Goal: Feedback & Contribution: Leave review/rating

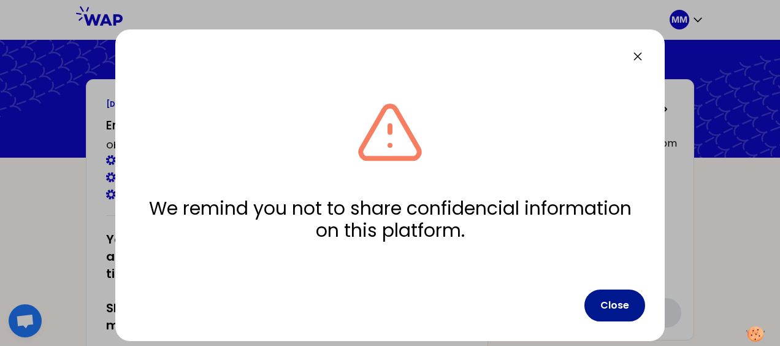
click at [627, 305] on button "Close" at bounding box center [614, 305] width 61 height 32
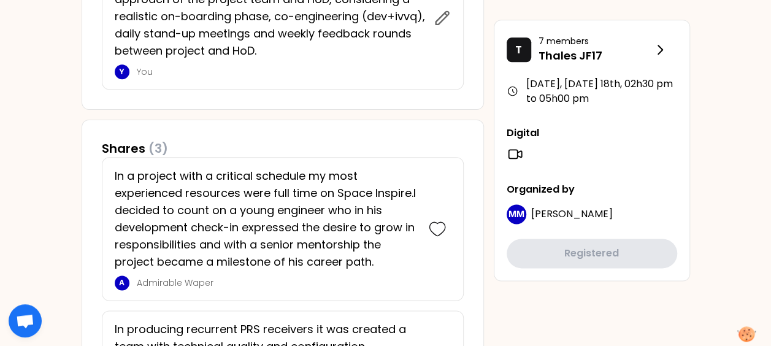
scroll to position [674, 0]
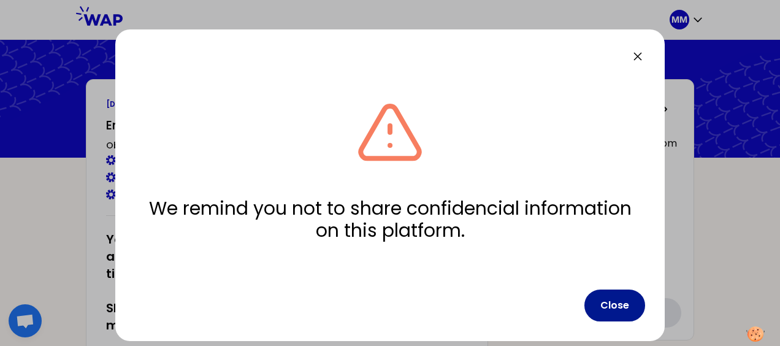
click at [624, 303] on button "Close" at bounding box center [614, 305] width 61 height 32
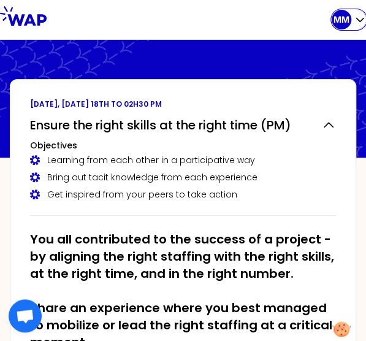
click at [359, 19] on icon "button" at bounding box center [360, 19] width 12 height 12
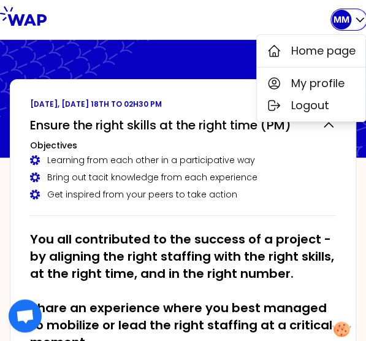
click at [362, 20] on icon "button" at bounding box center [359, 20] width 7 height 4
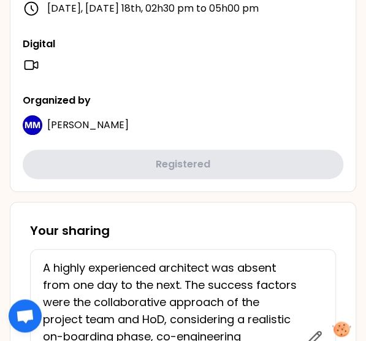
scroll to position [592, 0]
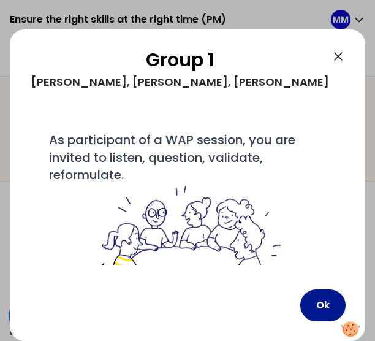
click at [325, 308] on button "Ok" at bounding box center [322, 305] width 45 height 32
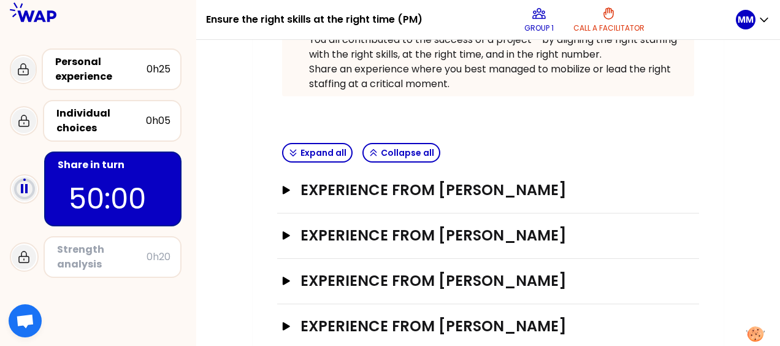
scroll to position [332, 0]
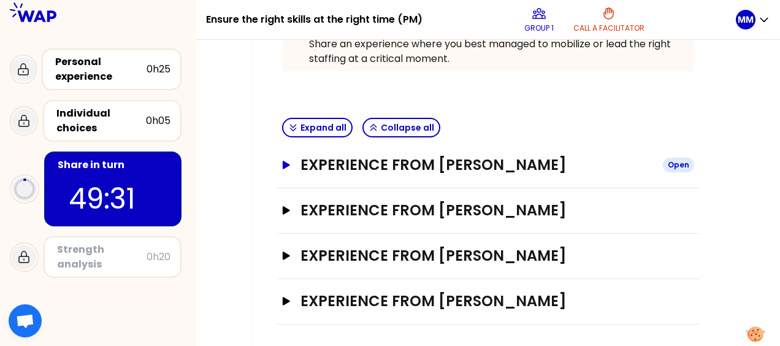
click at [683, 163] on div "Open" at bounding box center [678, 165] width 31 height 15
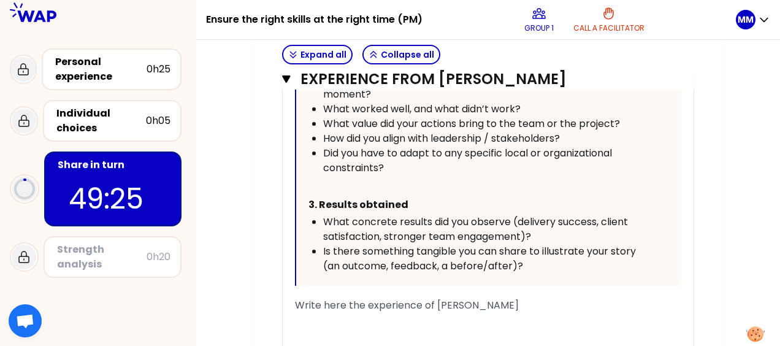
scroll to position [945, 0]
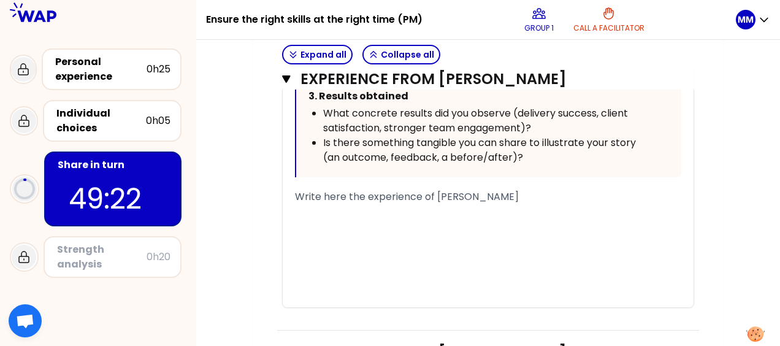
click at [356, 197] on span "Write here the experience of David TESCH" at bounding box center [407, 196] width 224 height 14
click at [295, 221] on div "﻿" at bounding box center [488, 226] width 386 height 15
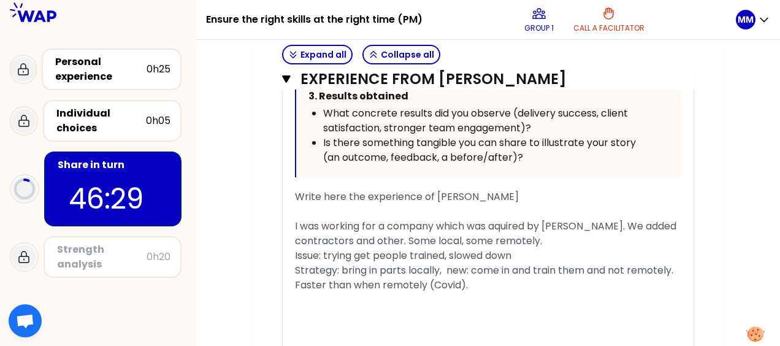
scroll to position [1006, 0]
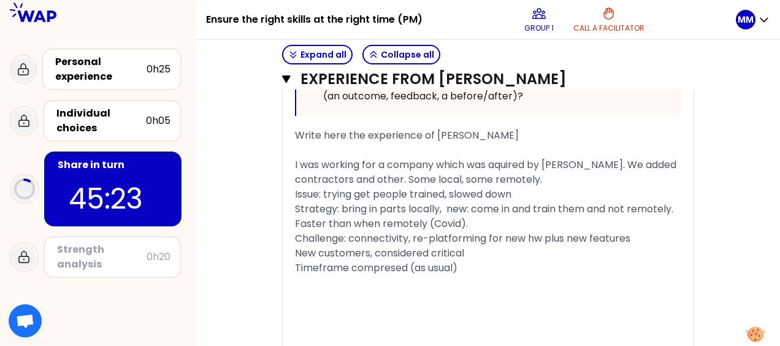
click at [352, 234] on span "Challenge: connectivity, re-platforming for new hw plus new features" at bounding box center [462, 238] width 335 height 14
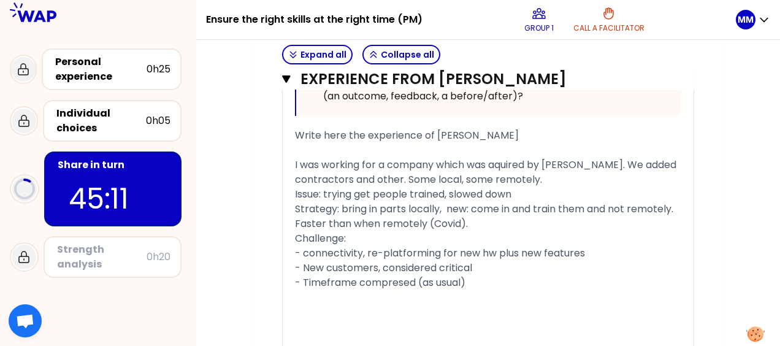
click at [477, 221] on div "Faster than when remotely (Covid)." at bounding box center [488, 223] width 386 height 15
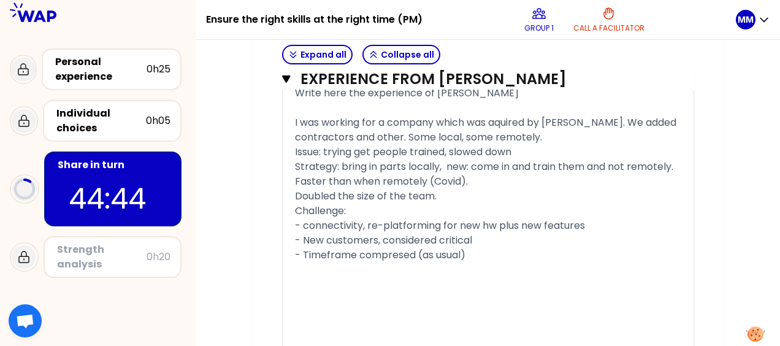
scroll to position [1067, 0]
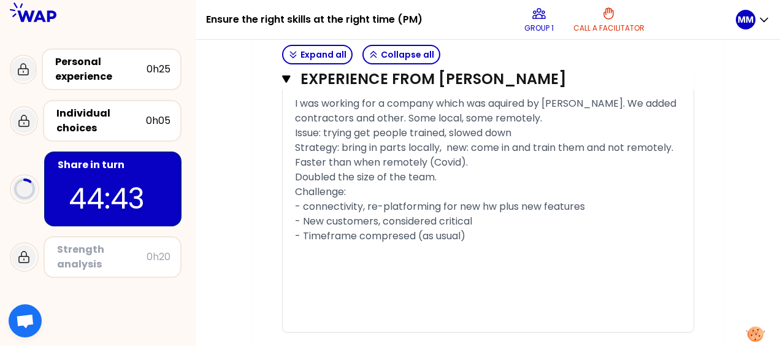
click at [482, 230] on div "- Timeframe compresed (as usual)" at bounding box center [488, 236] width 386 height 15
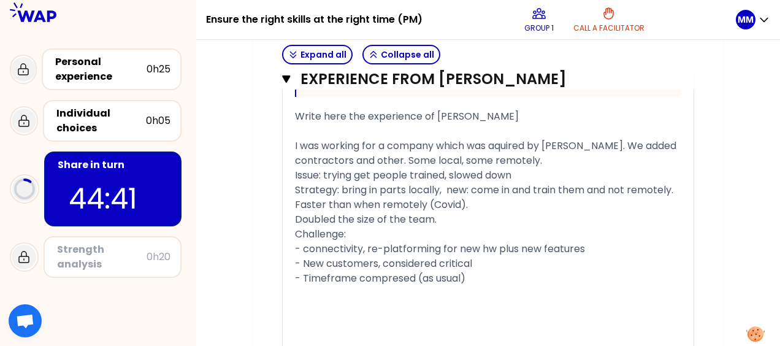
scroll to position [1006, 0]
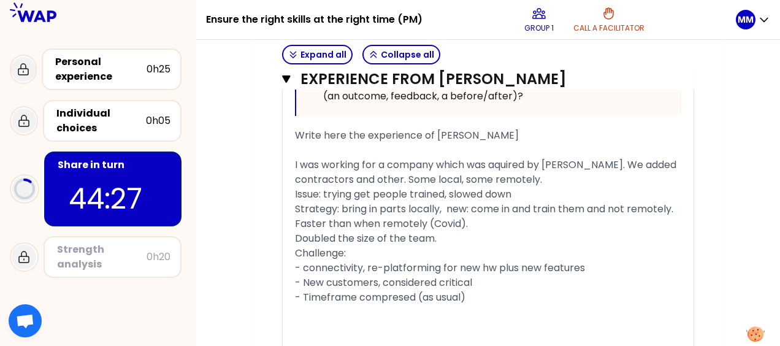
click at [438, 205] on span "Strategy: bring in parts locally, new: come in and train them and not remotely." at bounding box center [484, 209] width 378 height 14
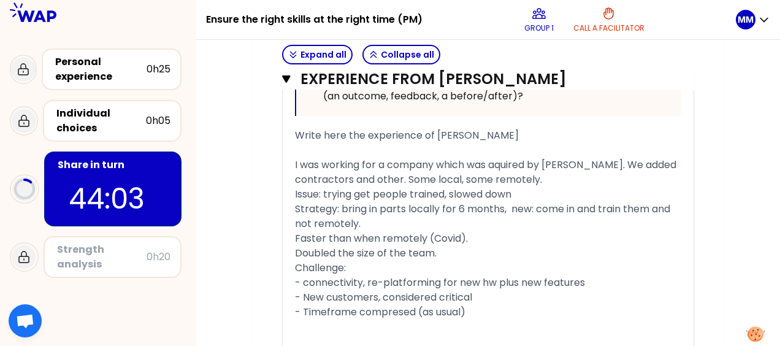
click at [386, 219] on div "Strategy: bring in parts locally for 6 months, new: come in and train them and …" at bounding box center [488, 216] width 386 height 29
click at [504, 206] on span "Strategy: bring in parts locally for 6 months, new: come in and train them and …" at bounding box center [484, 216] width 378 height 29
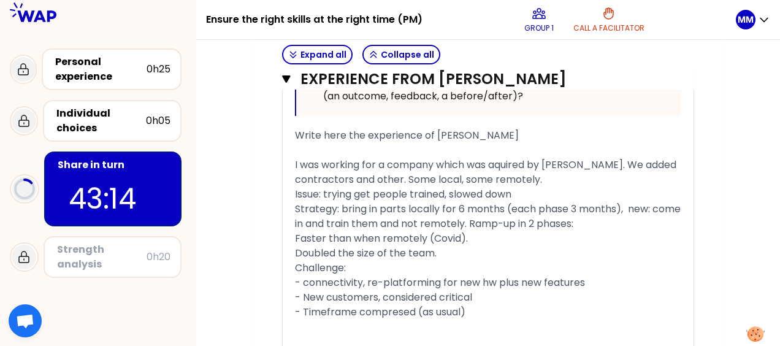
drag, startPoint x: 617, startPoint y: 221, endPoint x: 633, endPoint y: 265, distance: 46.7
click at [617, 222] on div "Strategy: bring in parts locally for 6 months (each phase 3 months), new: come …" at bounding box center [488, 216] width 386 height 29
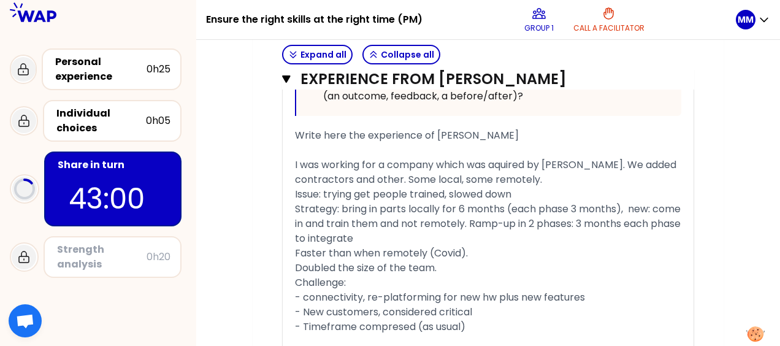
click at [533, 193] on div "Issue: trying get people trained, slowed down" at bounding box center [488, 194] width 386 height 15
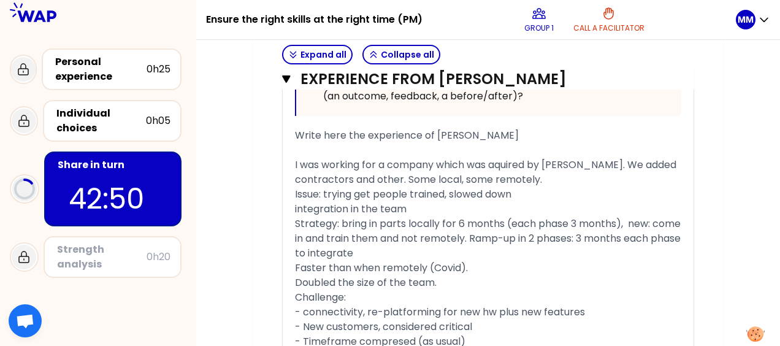
click at [326, 191] on span "Issue: trying get people trained, slowed down" at bounding box center [403, 194] width 216 height 14
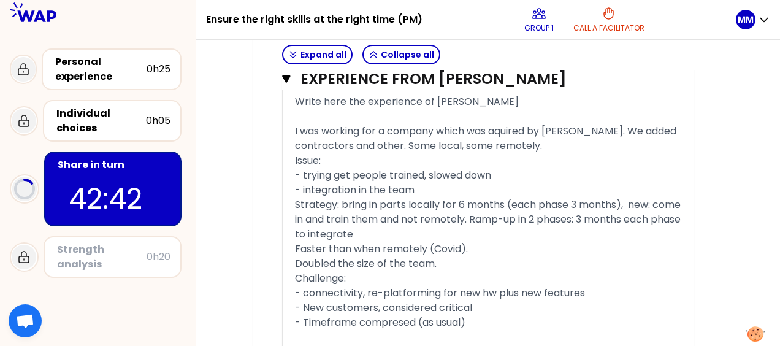
scroll to position [1067, 0]
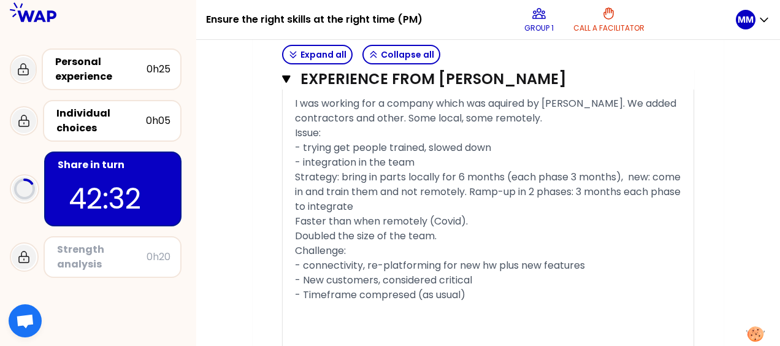
drag, startPoint x: 296, startPoint y: 233, endPoint x: 501, endPoint y: 232, distance: 205.4
click at [454, 233] on div "Doubled the size of the team." at bounding box center [488, 236] width 386 height 15
click at [470, 159] on div "- integration in the team" at bounding box center [488, 162] width 386 height 15
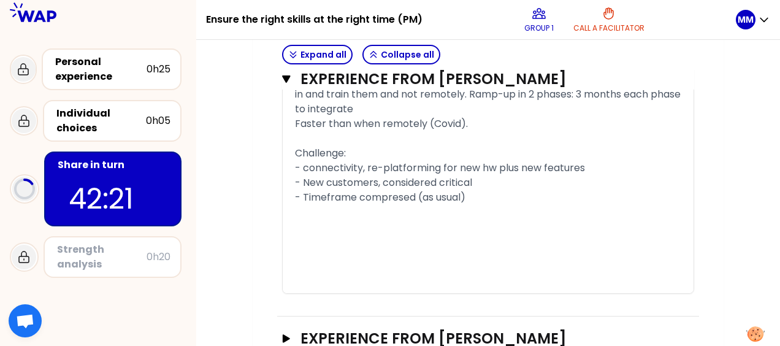
scroll to position [1103, 0]
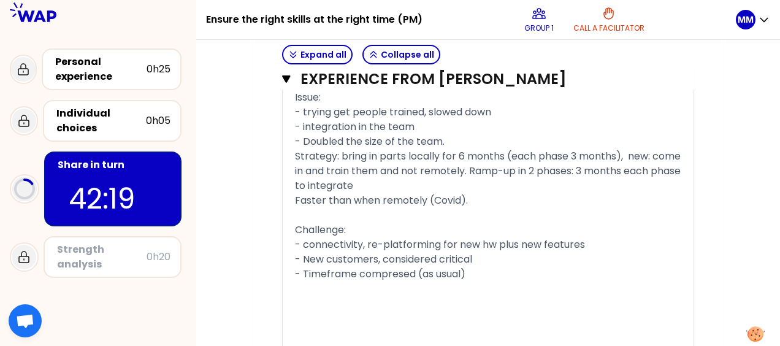
click at [484, 208] on div "Faster than when remotely (Covid)." at bounding box center [488, 200] width 386 height 15
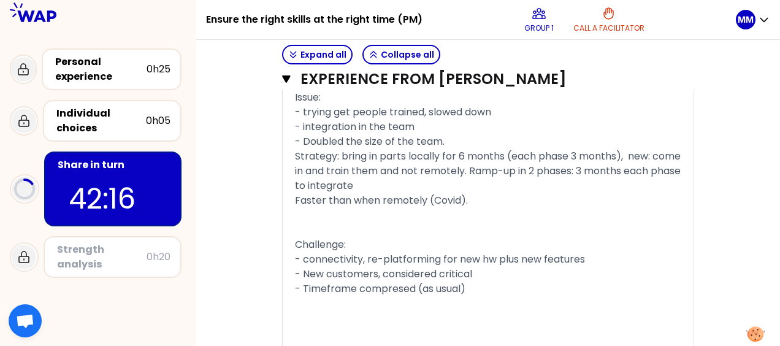
click at [462, 140] on div "- Doubled the size of the team." at bounding box center [488, 141] width 386 height 15
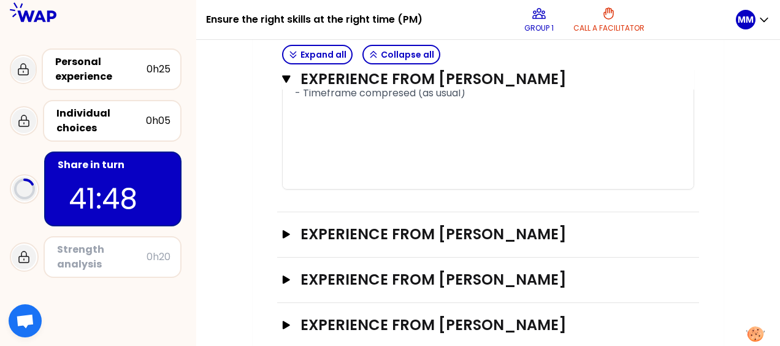
scroll to position [1322, 0]
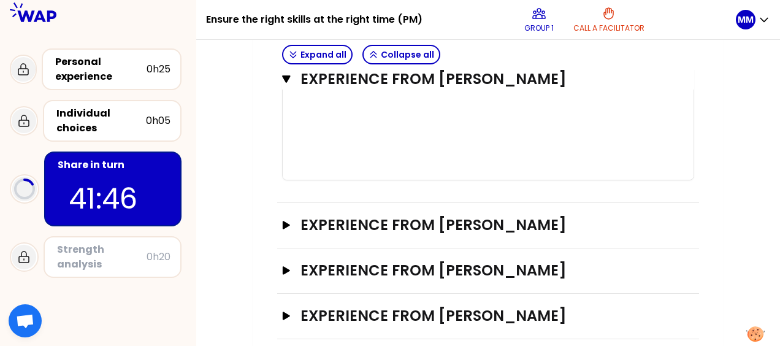
click at [484, 91] on div "- Timeframe compresed (as usual)" at bounding box center [488, 84] width 386 height 15
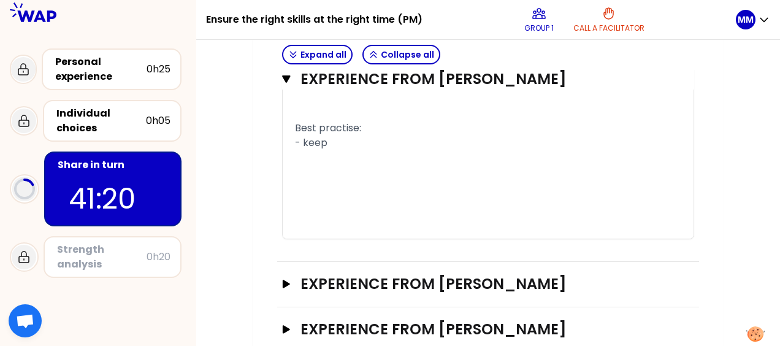
scroll to position [1293, 0]
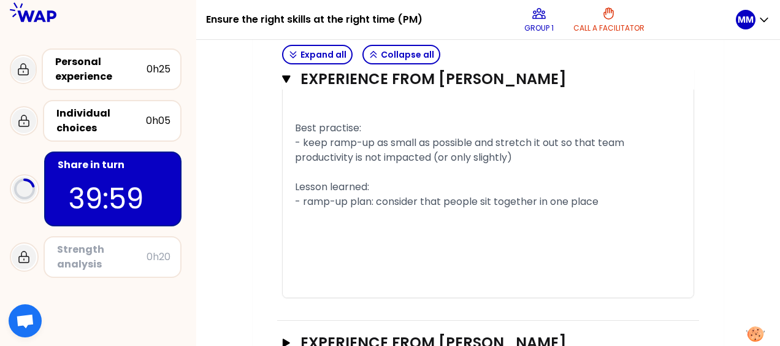
click at [617, 209] on div "- ramp-up plan: consider that people sit together in one place" at bounding box center [488, 201] width 386 height 15
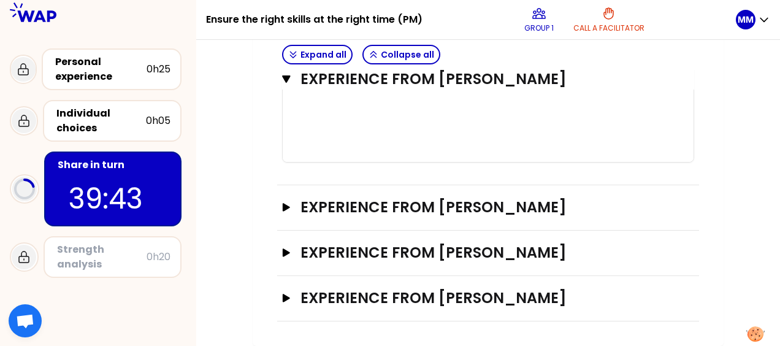
scroll to position [1469, 0]
click at [682, 208] on div "Open" at bounding box center [678, 207] width 31 height 15
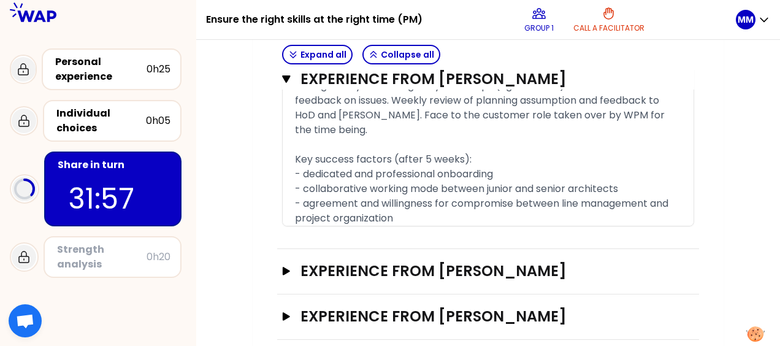
scroll to position [2370, 0]
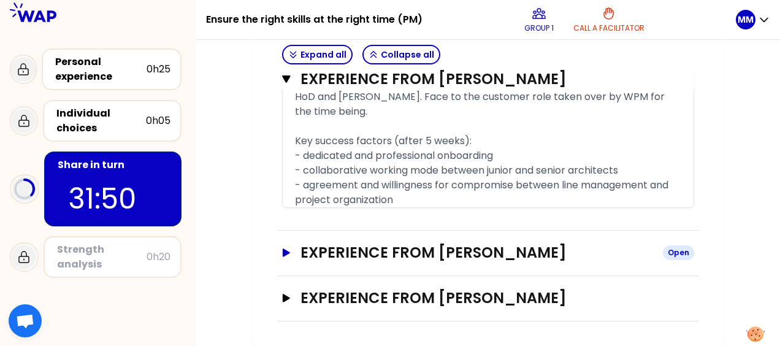
click at [684, 253] on div "Open" at bounding box center [678, 252] width 31 height 15
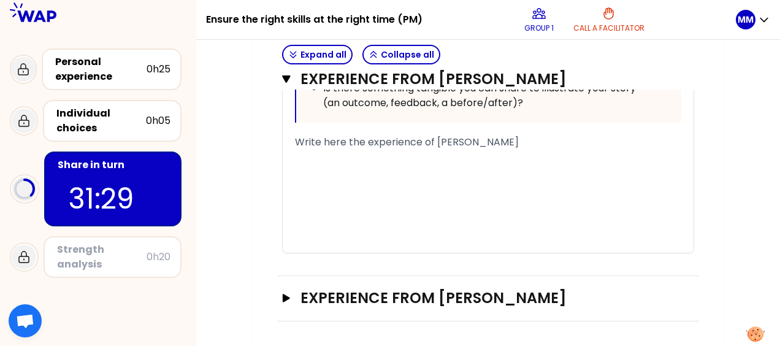
scroll to position [3125, 0]
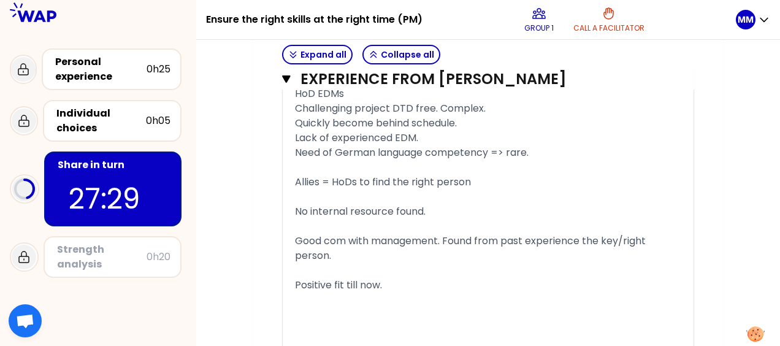
click at [668, 204] on div "﻿" at bounding box center [488, 196] width 386 height 15
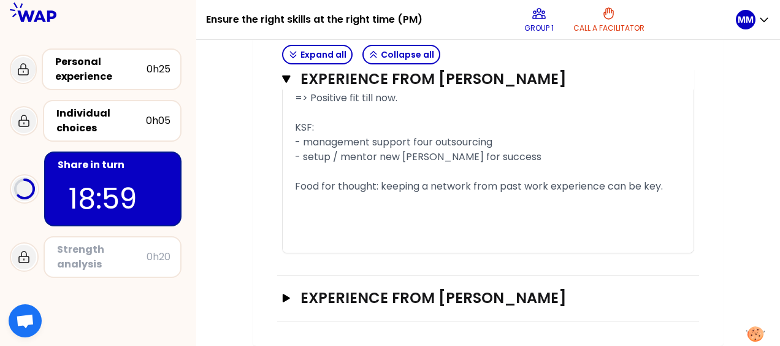
scroll to position [3331, 0]
click at [683, 299] on div "Open" at bounding box center [678, 298] width 31 height 15
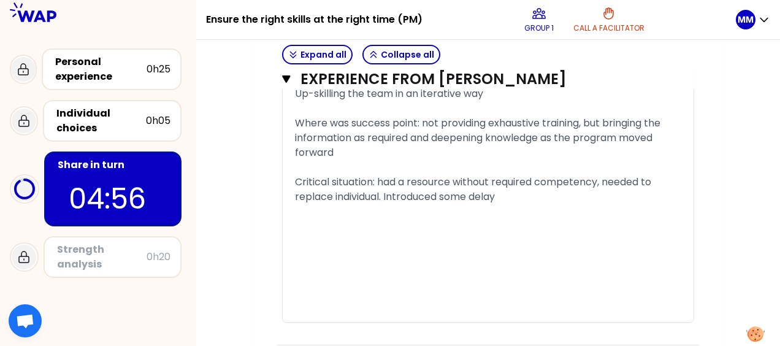
scroll to position [4159, 0]
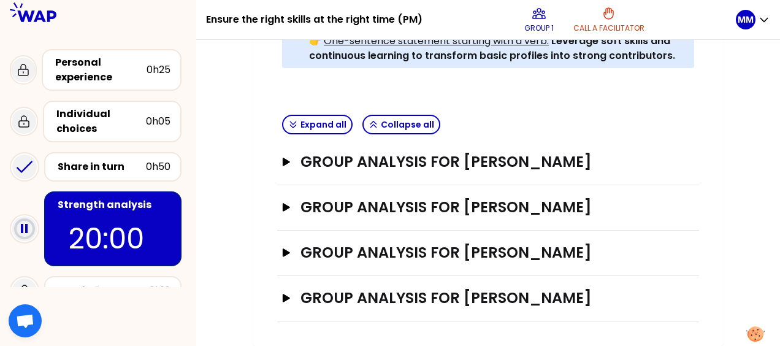
scroll to position [442, 0]
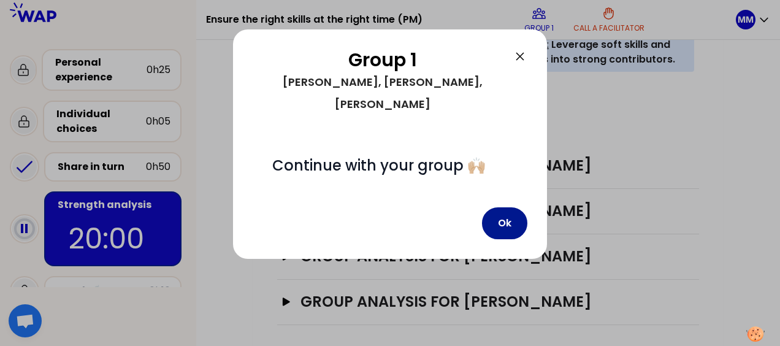
click at [510, 207] on button "Ok" at bounding box center [504, 223] width 45 height 32
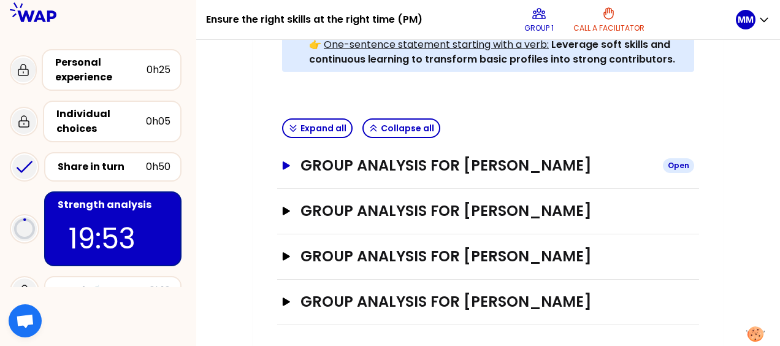
click at [683, 162] on div "Open" at bounding box center [678, 165] width 31 height 15
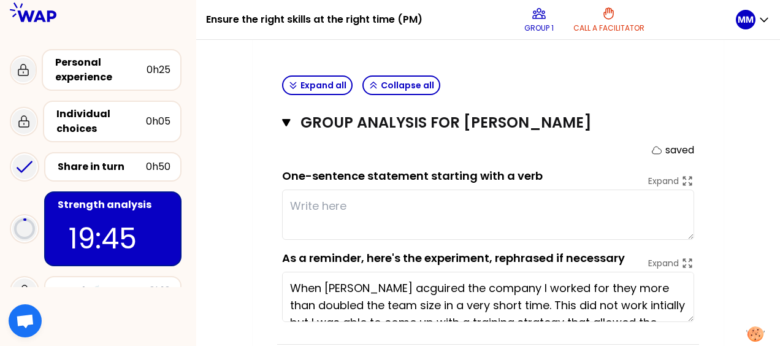
scroll to position [503, 0]
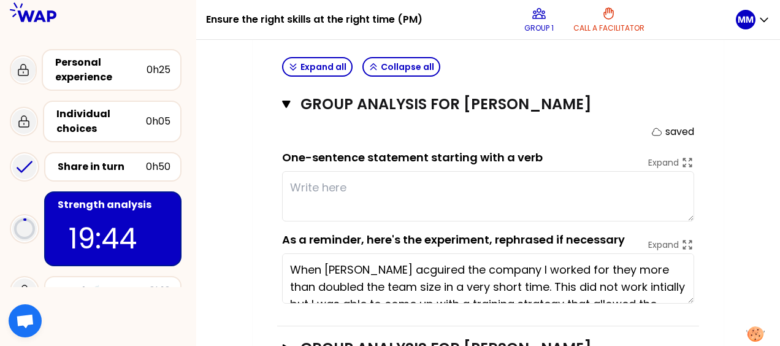
click at [347, 184] on textarea at bounding box center [488, 196] width 412 height 50
type textarea "i"
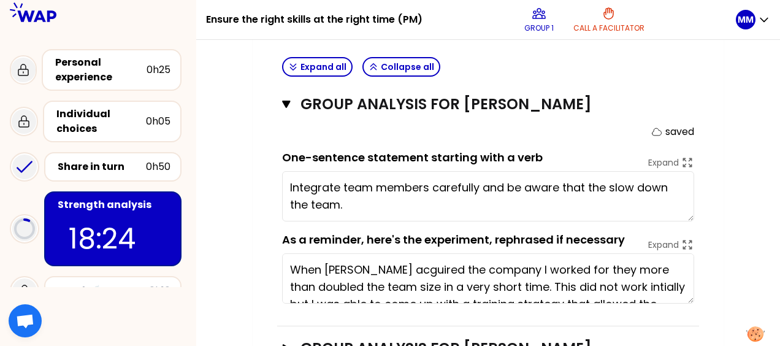
click at [339, 185] on textarea "Integrate team members carefully and be aware that the slow down the team." at bounding box center [488, 196] width 412 height 50
click at [430, 184] on textarea "Integrate team members carefully and be aware that the slow down the team." at bounding box center [488, 196] width 412 height 50
drag, startPoint x: 338, startPoint y: 184, endPoint x: 289, endPoint y: 177, distance: 49.5
click at [289, 177] on textarea "Integrate team members by local presence and be aware that the slow down the te…" at bounding box center [488, 196] width 412 height 50
click at [620, 185] on textarea "On-board new team members by full-time local presence" at bounding box center [488, 196] width 412 height 50
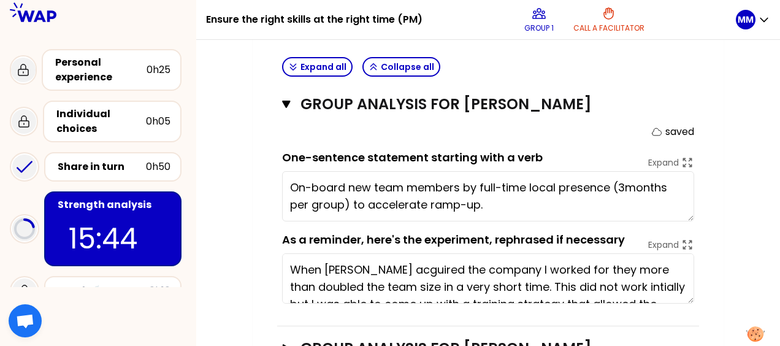
click at [743, 192] on div "My group number: 1 Objectives # As a group, identify the strength behind each e…" at bounding box center [488, 45] width 584 height 881
click at [626, 184] on textarea "On-board new team members by full-time local presence (3months per group) to ac…" at bounding box center [488, 196] width 412 height 50
type textarea "On-board new team members by full-time local presence (3 months per group) to a…"
click at [729, 188] on div "My group number: 1 Objectives # As a group, identify the strength behind each e…" at bounding box center [488, 45] width 584 height 881
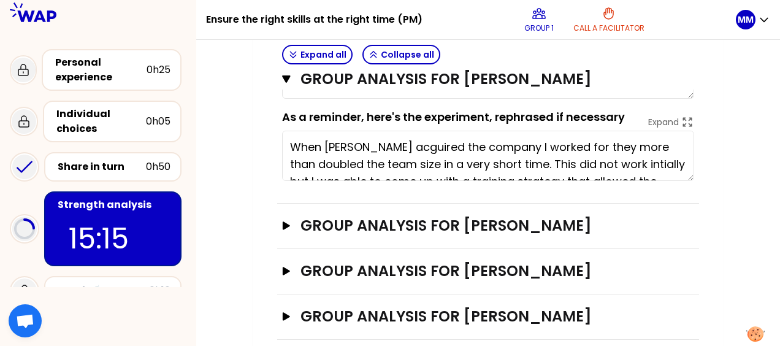
scroll to position [640, 0]
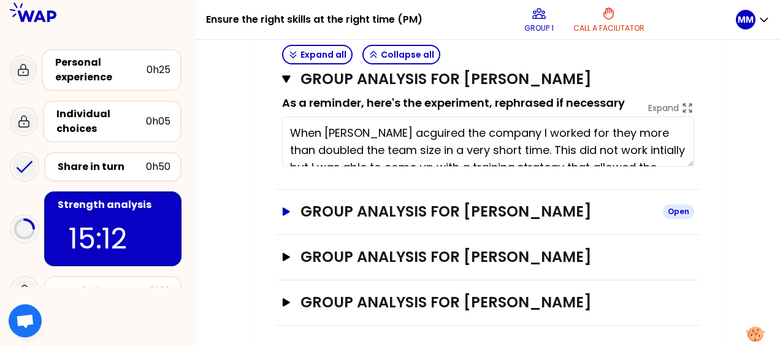
click at [686, 208] on div "Open" at bounding box center [678, 211] width 31 height 15
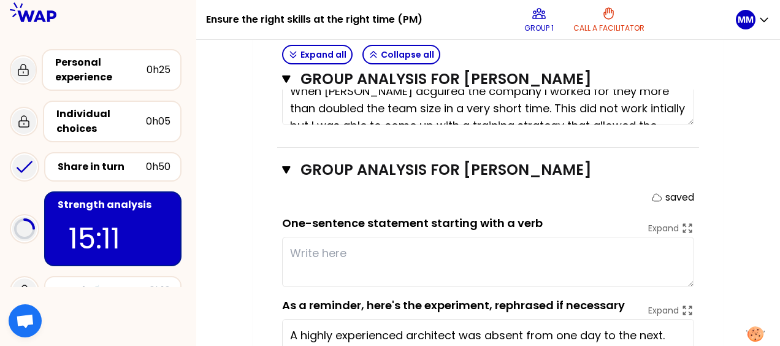
scroll to position [701, 0]
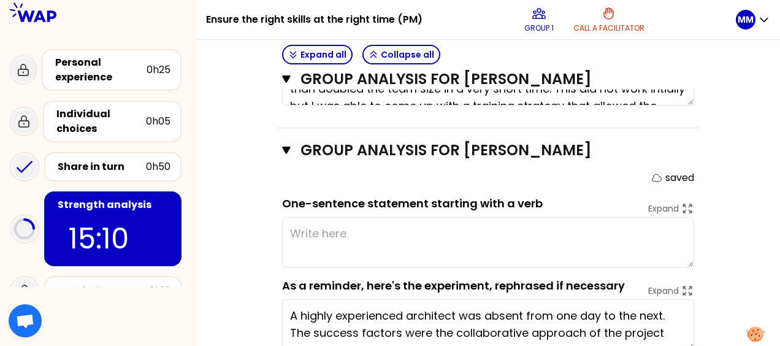
click at [359, 230] on textarea at bounding box center [488, 242] width 412 height 50
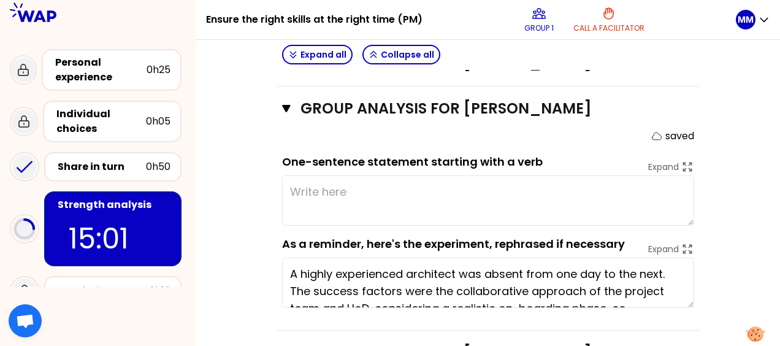
scroll to position [763, 0]
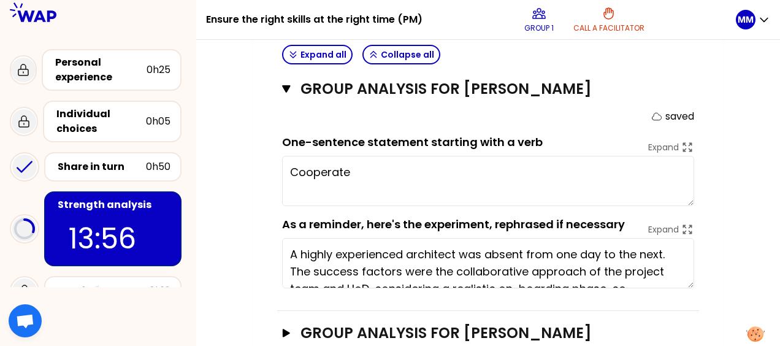
type textarea "Cooperat"
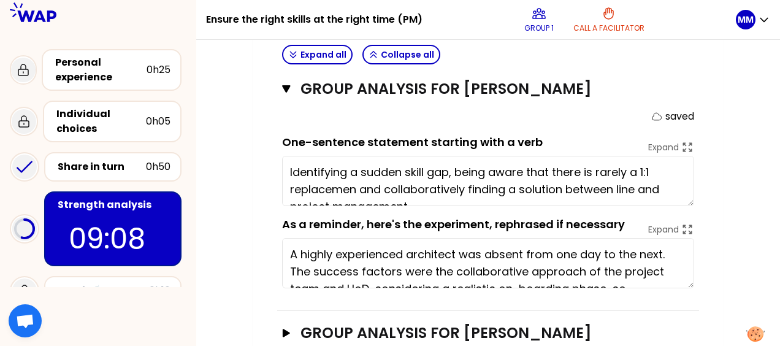
type textarea "Identifying a sudden skill gap, being aware that there is rarely a 1:1 replacem…"
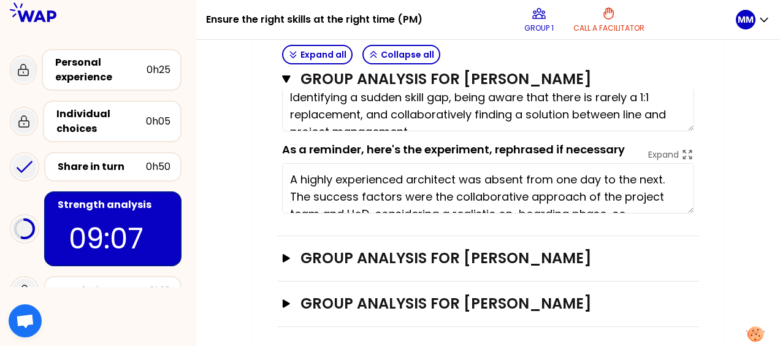
scroll to position [837, 0]
click at [683, 253] on div "Open" at bounding box center [678, 258] width 31 height 15
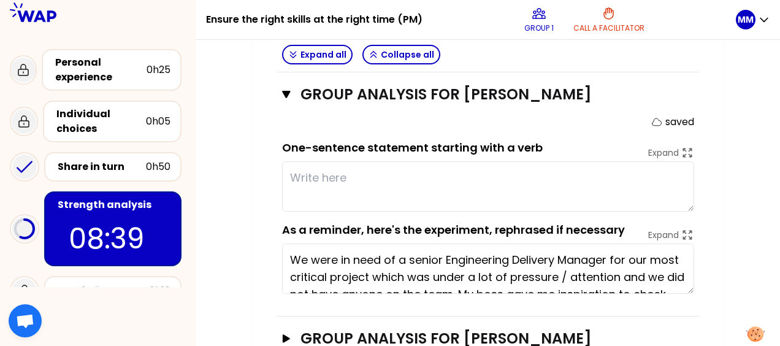
scroll to position [974, 0]
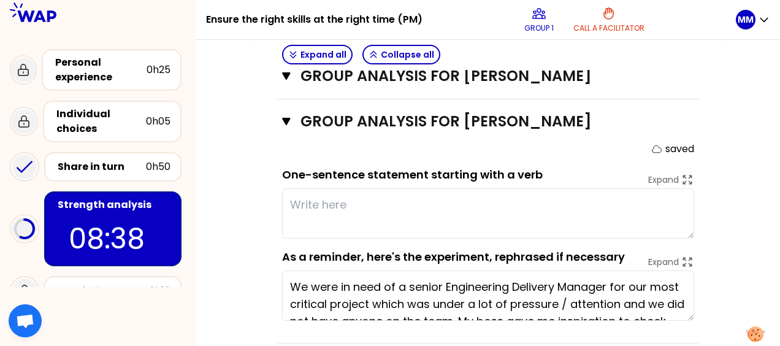
click at [345, 202] on textarea at bounding box center [488, 213] width 412 height 50
type textarea "K"
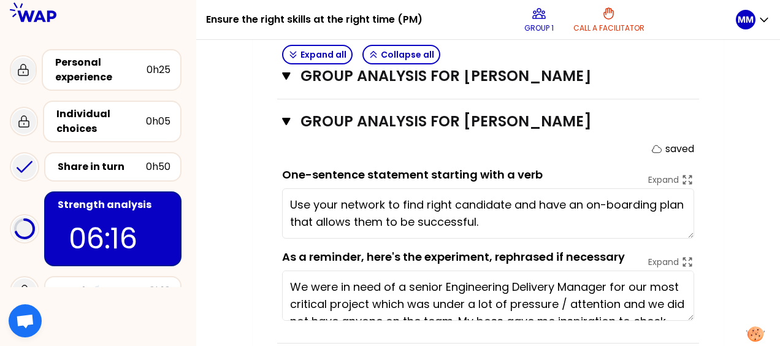
type textarea "Use your network to find right candidates and have an on-boarding plan that all…"
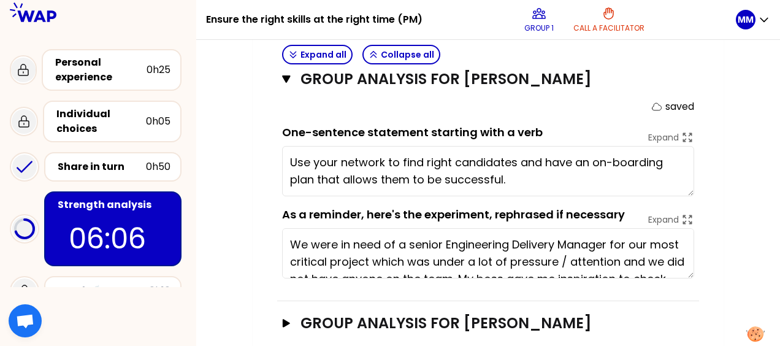
scroll to position [1035, 0]
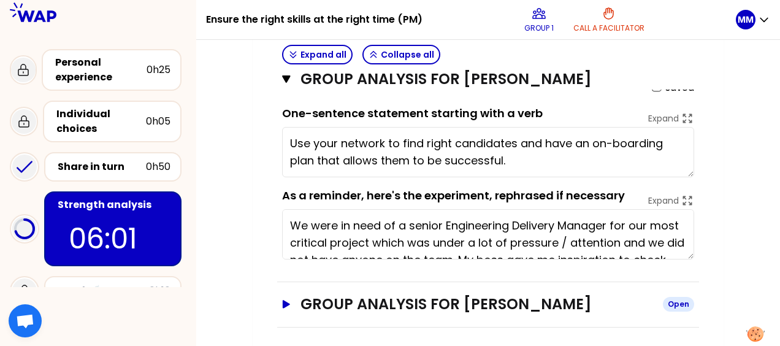
click at [679, 299] on div "Open" at bounding box center [678, 304] width 31 height 15
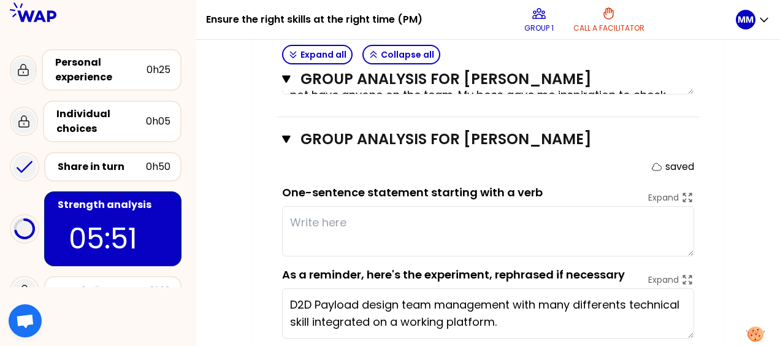
scroll to position [1219, 0]
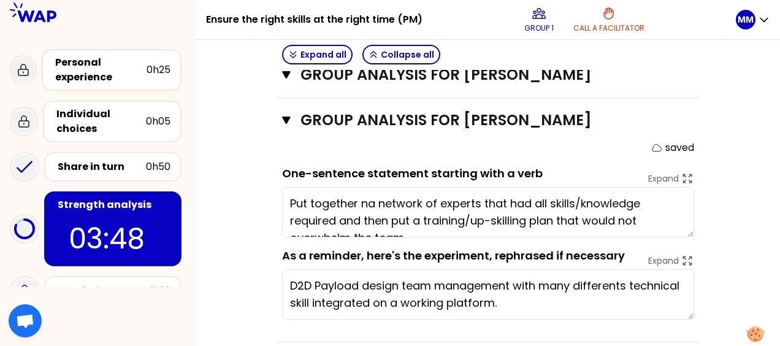
drag, startPoint x: 685, startPoint y: 230, endPoint x: 693, endPoint y: 238, distance: 10.8
click at [688, 253] on form "saved One-sentence statement starting with a verb Expand Put together na networ…" at bounding box center [488, 229] width 412 height 179
click at [691, 229] on textarea "Put together na network of experts that had all skills/knowledge required and t…" at bounding box center [488, 212] width 412 height 50
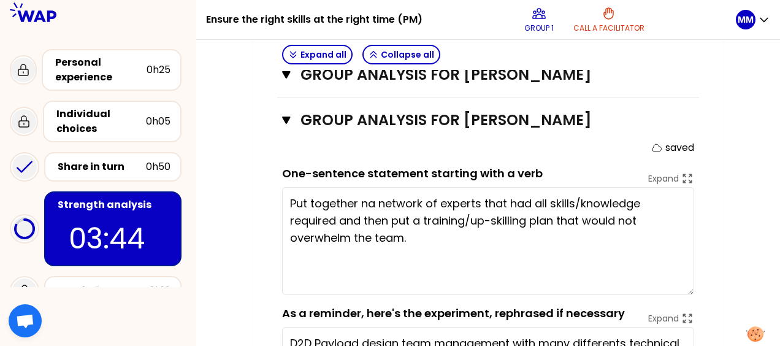
drag, startPoint x: 689, startPoint y: 224, endPoint x: 694, endPoint y: 270, distance: 46.2
click at [691, 280] on textarea "Put together na network of experts that had all skills/knowledge required and t…" at bounding box center [488, 241] width 412 height 108
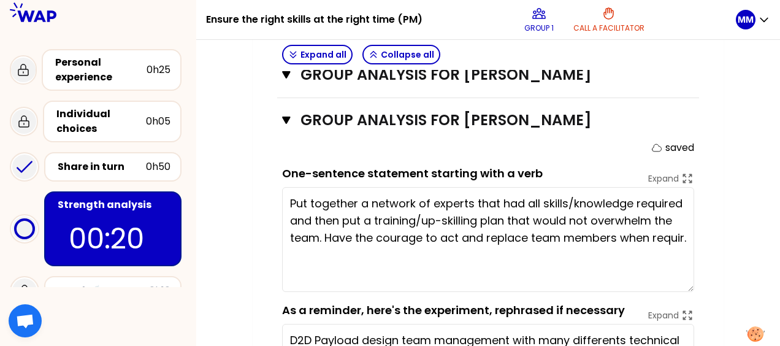
type textarea "Put together a network of experts that had all skills/knowledge required and th…"
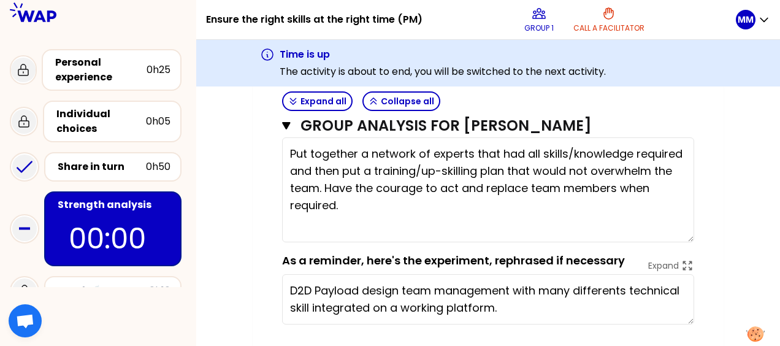
scroll to position [1335, 0]
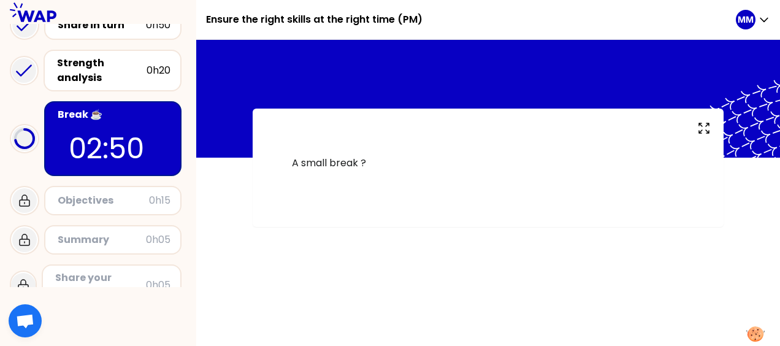
scroll to position [165, 0]
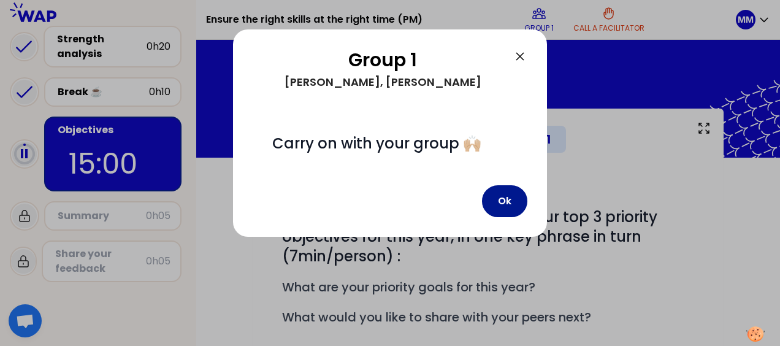
click at [504, 204] on button "Ok" at bounding box center [504, 201] width 45 height 32
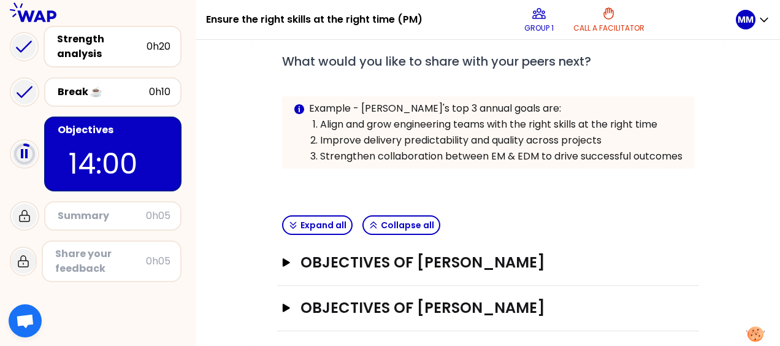
scroll to position [261, 0]
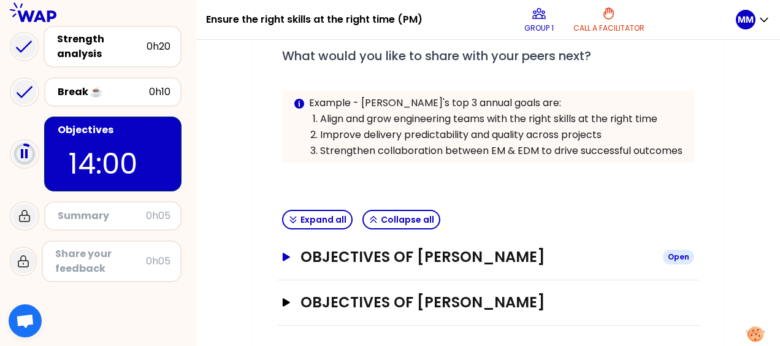
click at [680, 252] on div "Open" at bounding box center [678, 256] width 31 height 15
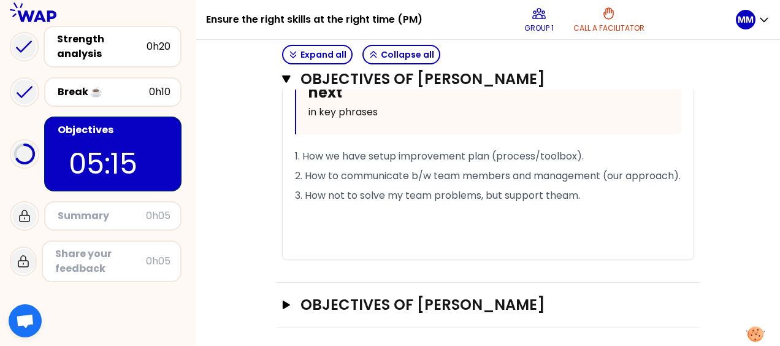
scroll to position [806, 0]
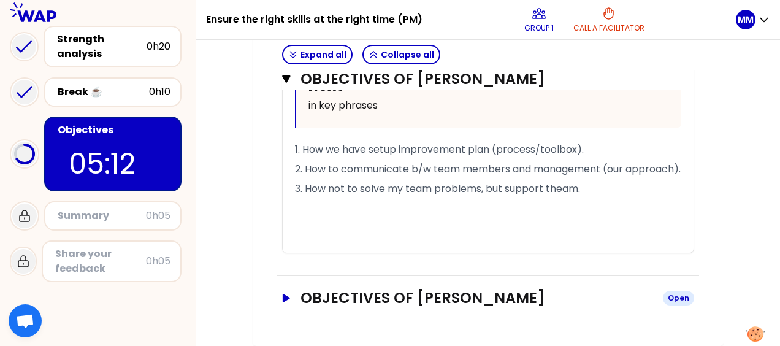
click at [680, 297] on div "Open" at bounding box center [678, 298] width 31 height 15
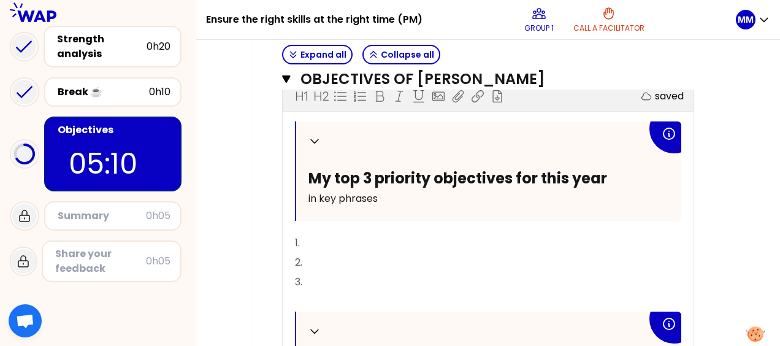
scroll to position [1051, 0]
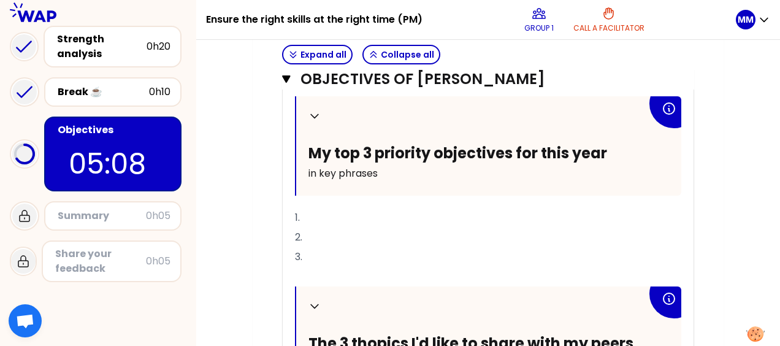
click at [326, 223] on p "1." at bounding box center [488, 218] width 386 height 20
click at [304, 224] on span "1. Engineering KPIs: back" at bounding box center [352, 217] width 115 height 14
click at [394, 224] on span "1. Engineering KPIs: back" at bounding box center [352, 217] width 115 height 14
click at [322, 245] on p "2." at bounding box center [488, 237] width 386 height 20
click at [316, 267] on p "3." at bounding box center [488, 257] width 386 height 20
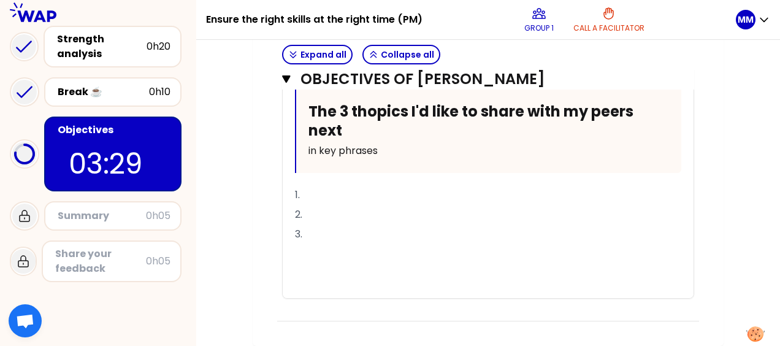
scroll to position [1292, 0]
click at [349, 197] on p "1." at bounding box center [488, 195] width 386 height 20
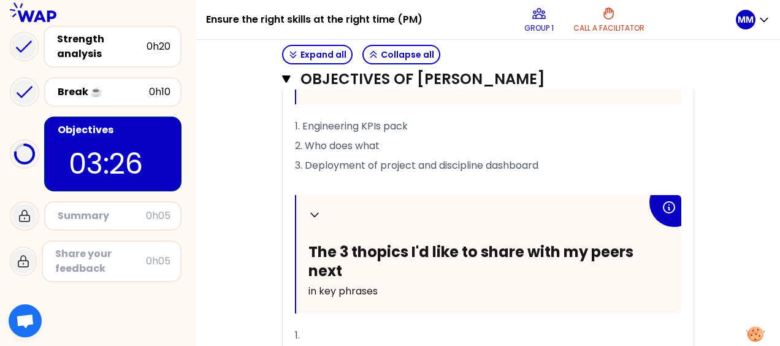
scroll to position [1108, 0]
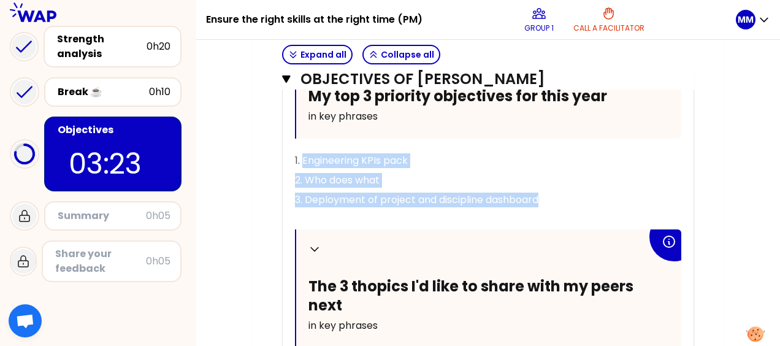
drag, startPoint x: 302, startPoint y: 167, endPoint x: 579, endPoint y: 211, distance: 279.9
click at [579, 211] on div "Collapse My top 3 priority objectives for this year in key phrases 1. Engineeri…" at bounding box center [488, 255] width 386 height 433
copy div "Engineering KPIs pack 2. Who does what 3. Deployment of project and discipline …"
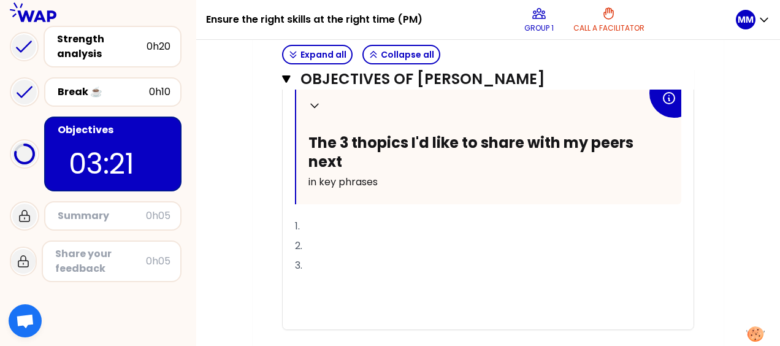
scroll to position [1292, 0]
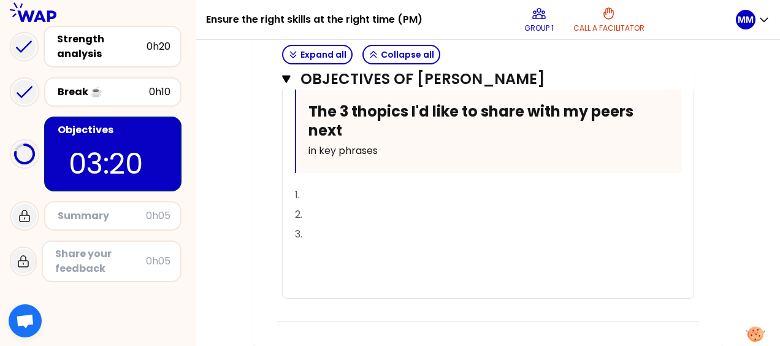
click at [358, 196] on p "1." at bounding box center [488, 195] width 386 height 20
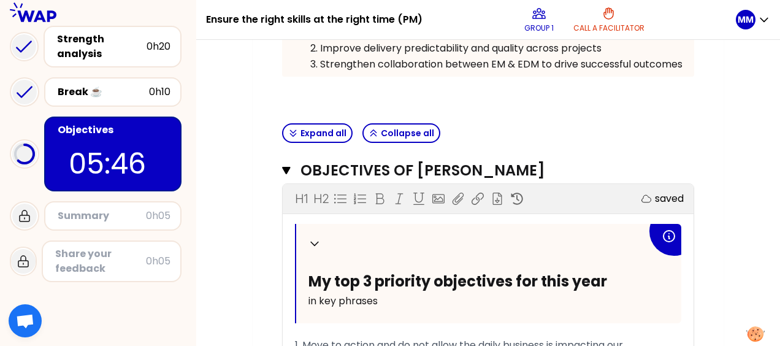
scroll to position [375, 0]
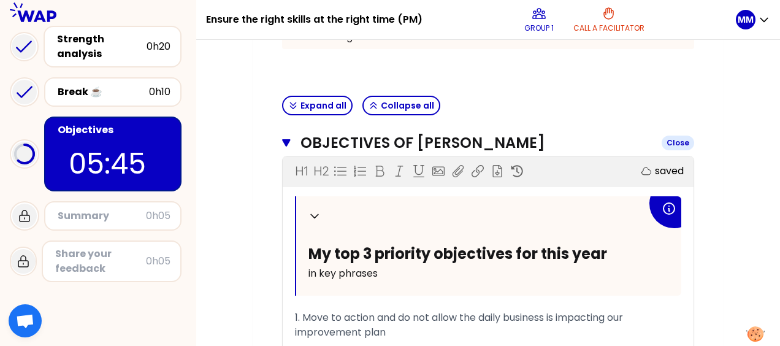
click at [286, 139] on icon "button" at bounding box center [286, 142] width 8 height 7
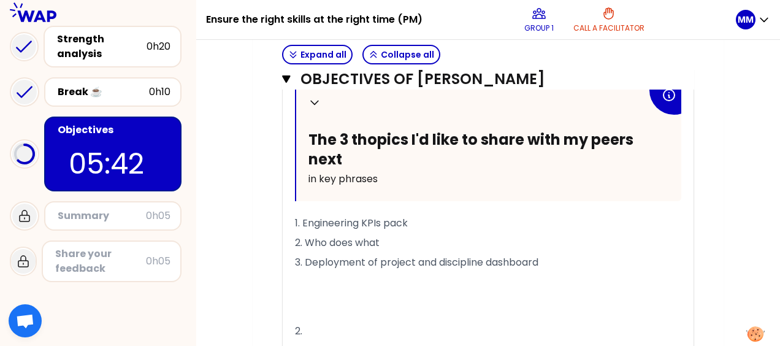
scroll to position [743, 0]
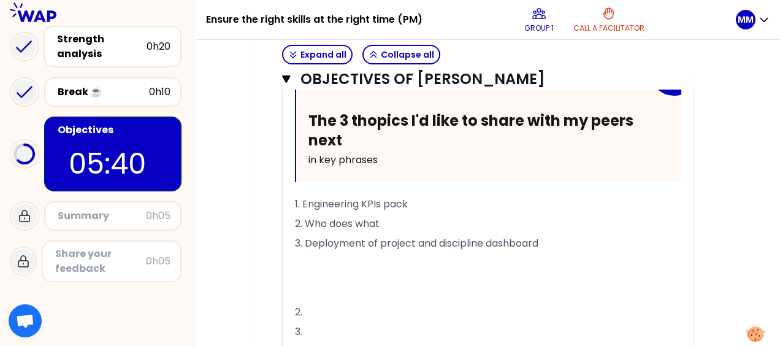
click at [297, 268] on p at bounding box center [488, 277] width 386 height 49
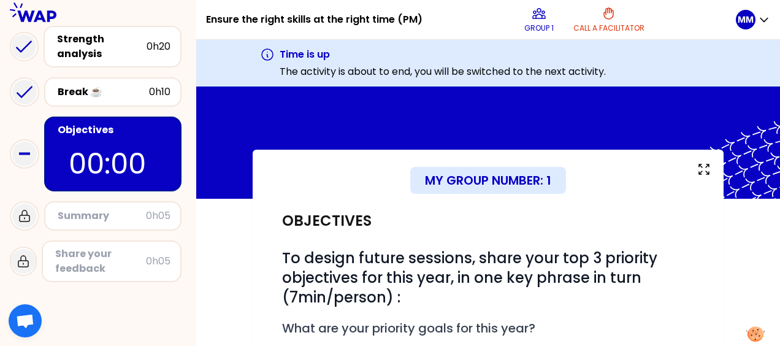
scroll to position [0, 0]
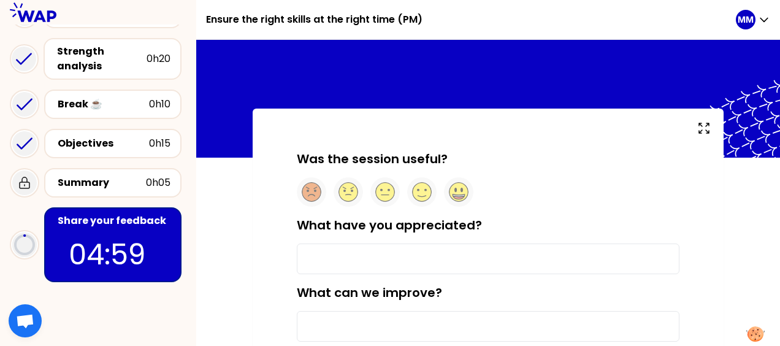
scroll to position [61, 0]
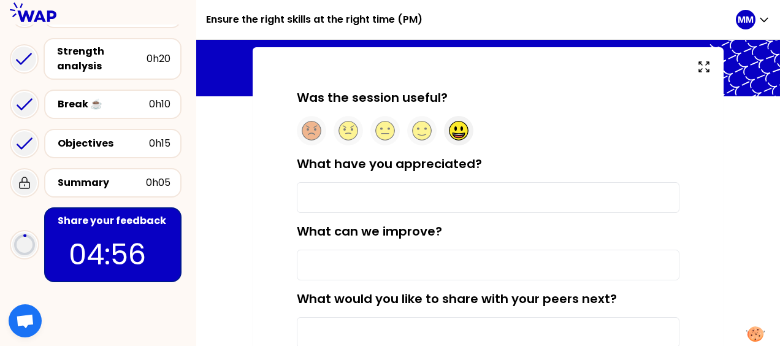
click at [462, 132] on circle at bounding box center [458, 130] width 19 height 19
click at [329, 194] on input "What have you appreciated?" at bounding box center [488, 197] width 383 height 31
type input "f"
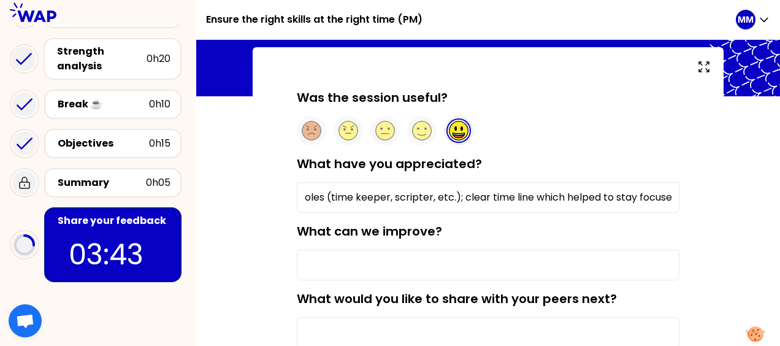
scroll to position [0, 11]
type input "roles (time keeper, scripter, etc.); clear time line which helped to stay focus…"
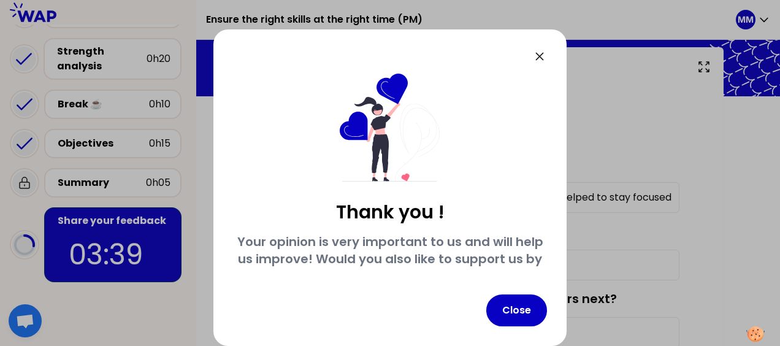
scroll to position [0, 0]
click at [543, 57] on icon at bounding box center [539, 56] width 7 height 7
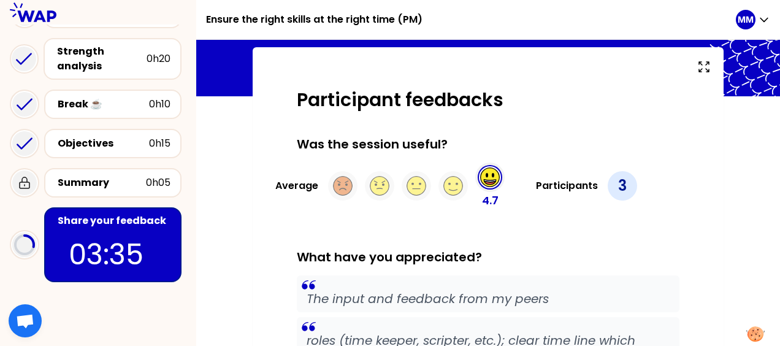
click at [548, 296] on p "The input and feedback from my peers" at bounding box center [487, 298] width 363 height 17
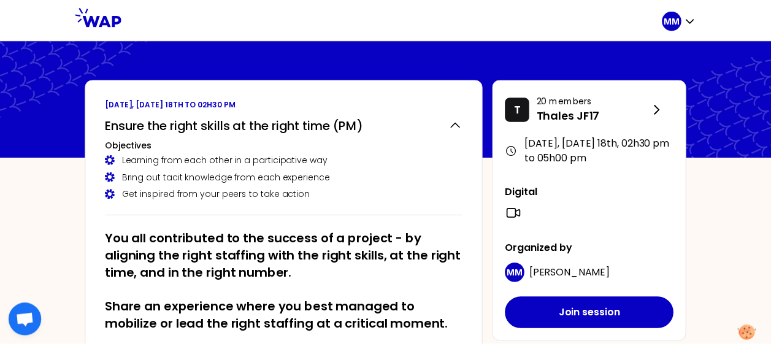
scroll to position [592, 0]
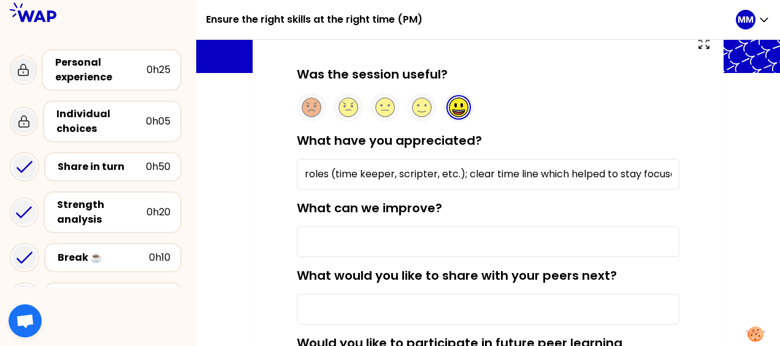
scroll to position [123, 0]
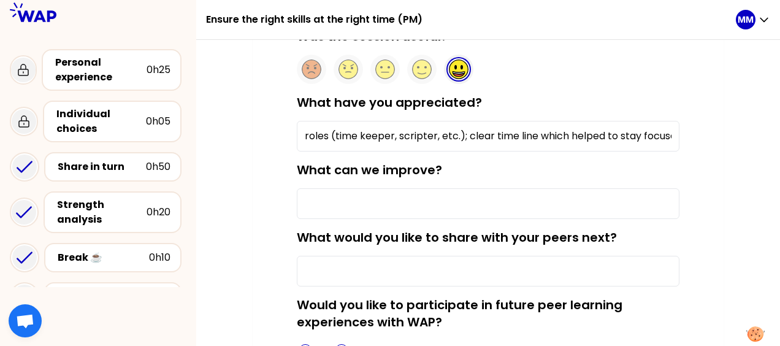
click at [677, 136] on input "roles (time keeper, scripter, etc.); clear time line which helped to stay focus…" at bounding box center [488, 136] width 383 height 31
drag, startPoint x: 400, startPoint y: 132, endPoint x: 439, endPoint y: 133, distance: 39.2
click at [439, 133] on input "roles (time keeper, scripter, etc.); clear time line which helped to stay focus…" at bounding box center [488, 136] width 383 height 31
type input "roles (time keeper, etc.); fun; clear time line which helped to stay focused"
click at [310, 201] on input "What can we improve?" at bounding box center [488, 203] width 383 height 31
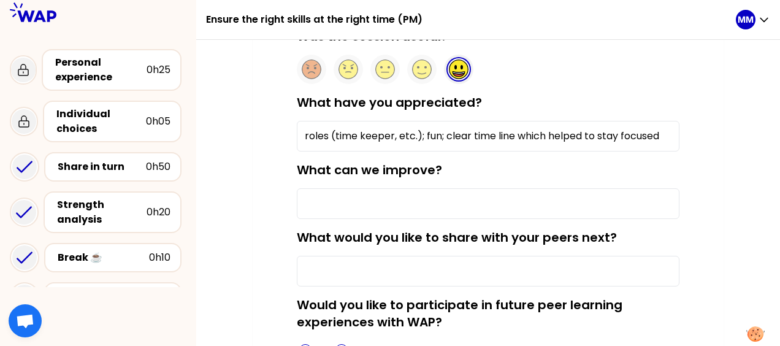
click at [320, 270] on input "What would you like to share with your peers next?" at bounding box center [488, 271] width 383 height 31
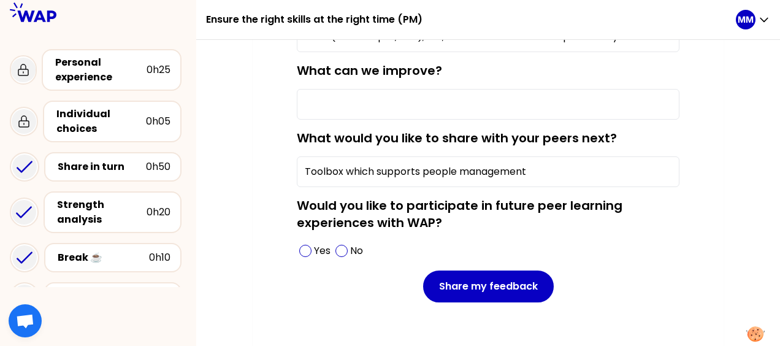
scroll to position [240, 0]
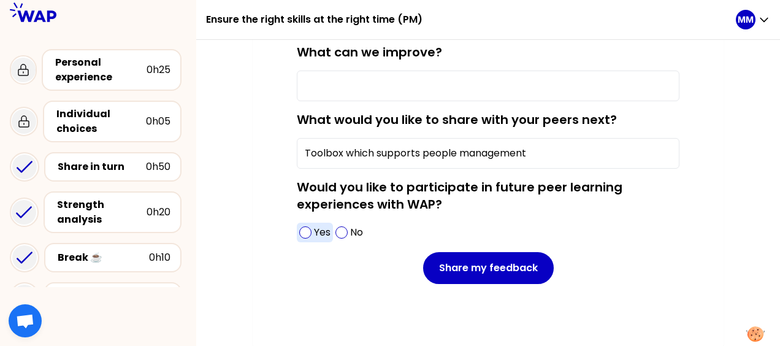
type input "Toolbox which supports people management"
click at [306, 231] on span at bounding box center [305, 232] width 12 height 12
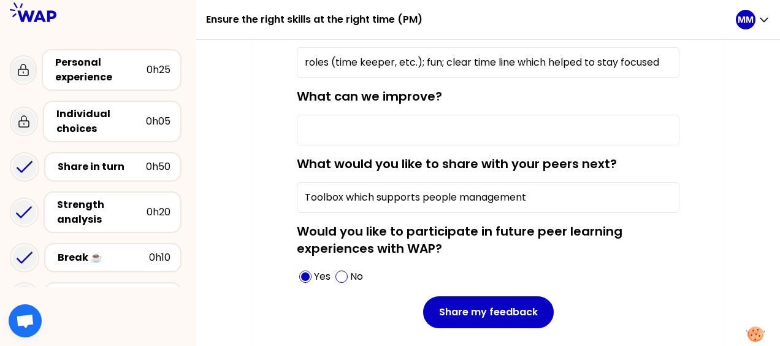
scroll to position [179, 0]
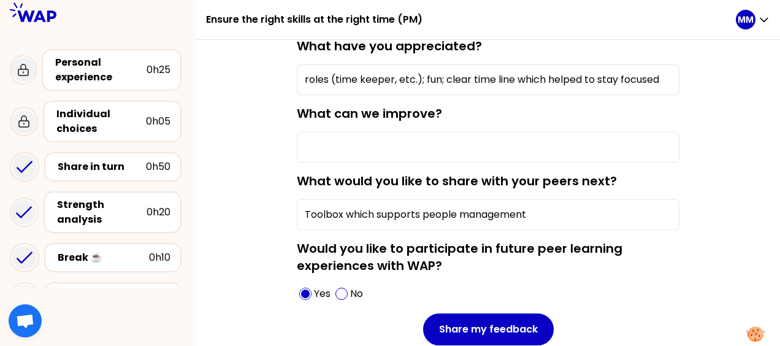
click at [303, 78] on input "roles (time keeper, etc.); fun; clear time line which helped to stay focused" at bounding box center [488, 79] width 383 height 31
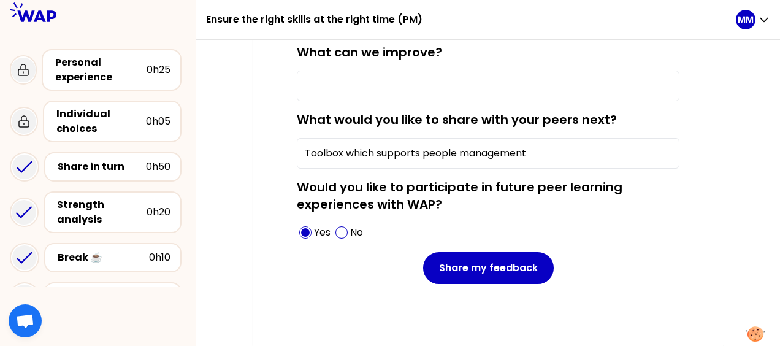
click at [330, 85] on input "What can we improve?" at bounding box center [488, 85] width 383 height 31
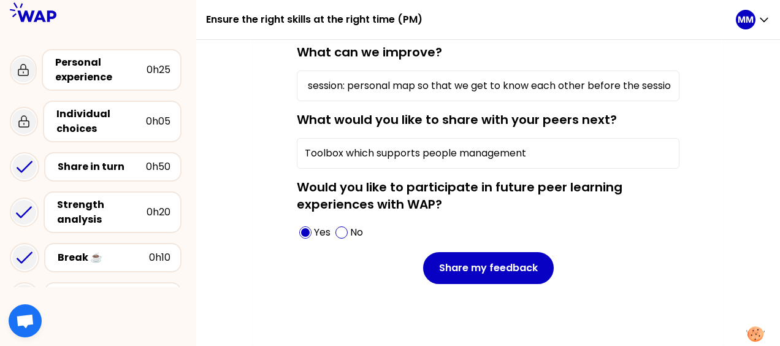
scroll to position [0, 58]
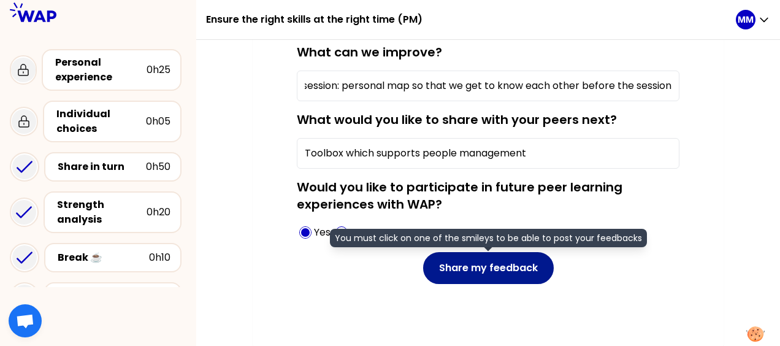
type input "before the session: personal map so that we get to know each other before the s…"
click at [495, 268] on button "Share my feedback" at bounding box center [488, 268] width 131 height 32
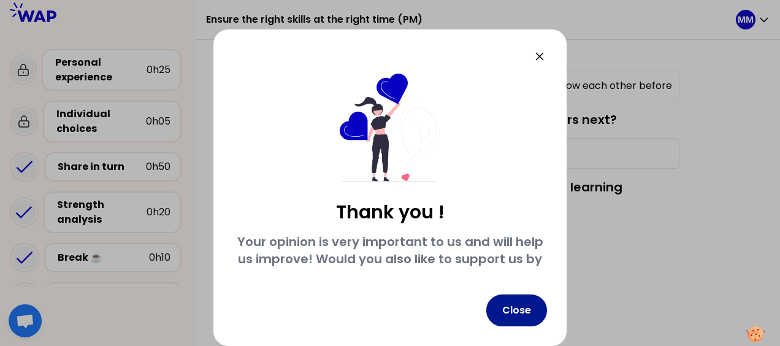
click at [527, 310] on button "Close" at bounding box center [516, 310] width 61 height 32
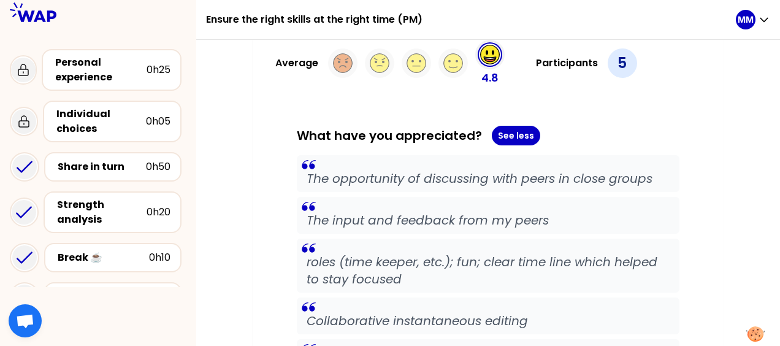
scroll to position [245, 0]
